Goal: Find specific page/section: Find specific page/section

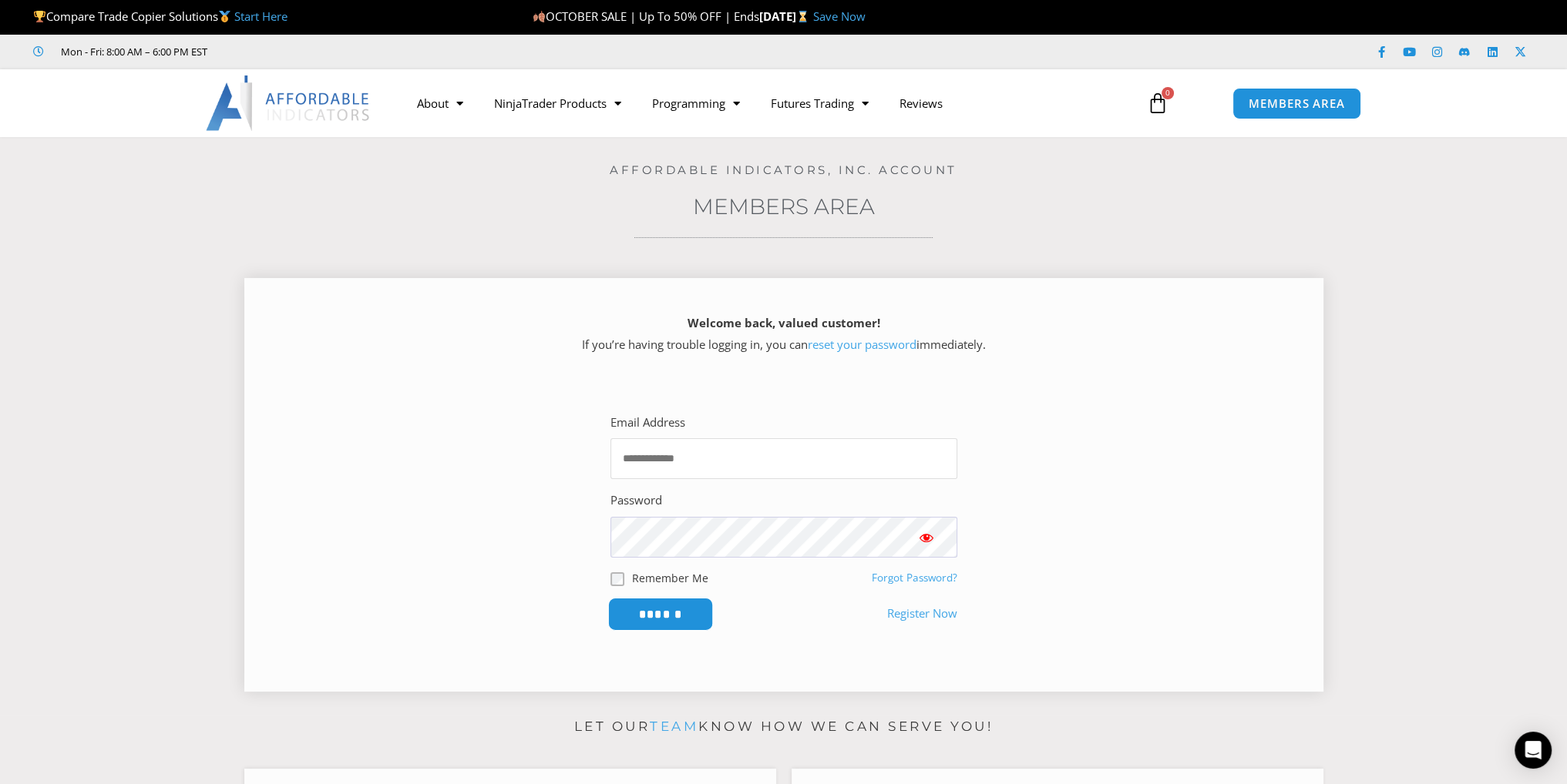
type input "**********"
click at [627, 602] on input "******" at bounding box center [660, 615] width 106 height 33
click at [671, 620] on input "******" at bounding box center [660, 615] width 106 height 33
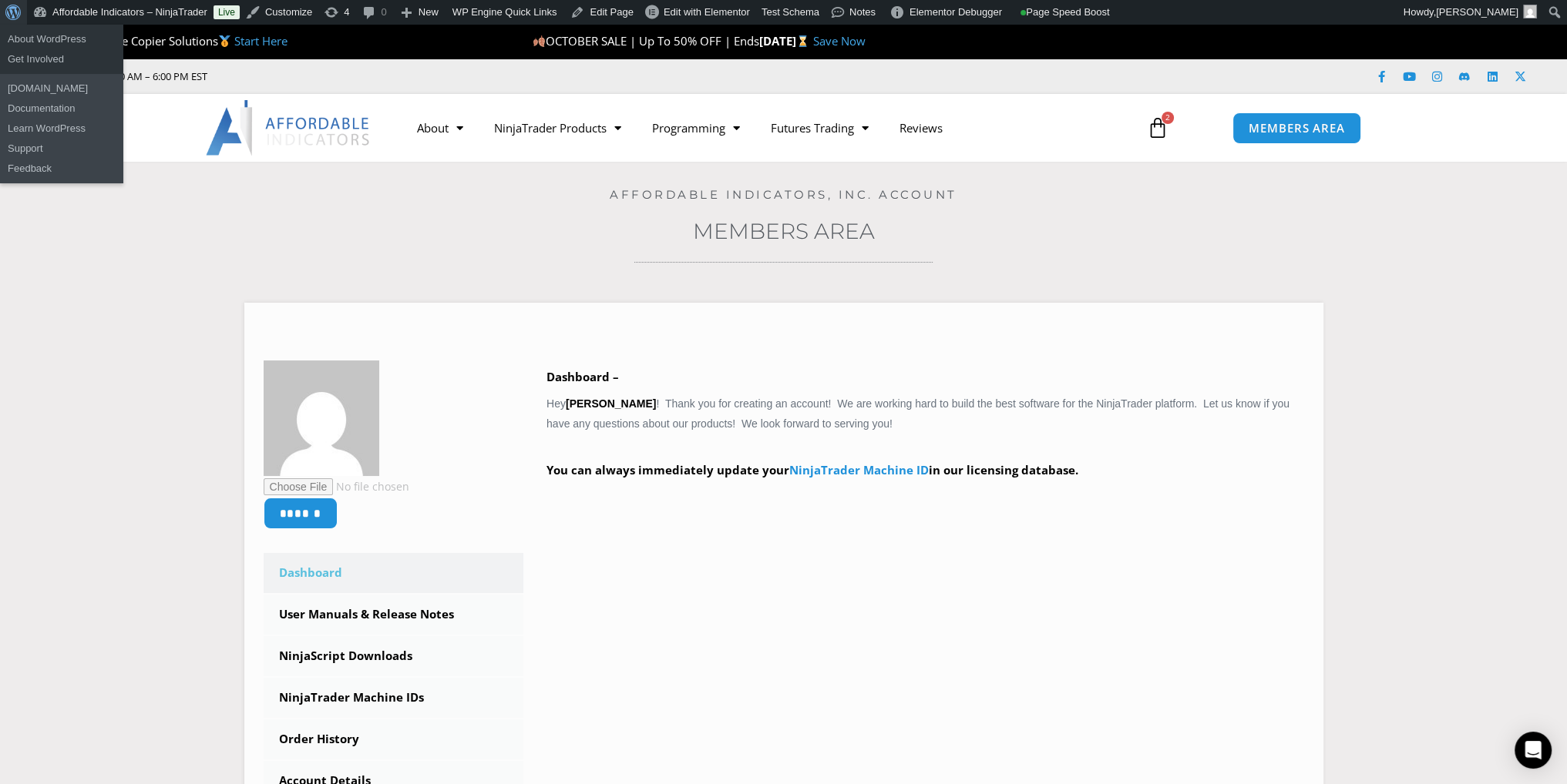
click at [4, 10] on link "About WordPress" at bounding box center [13, 12] width 27 height 25
